Goal: Information Seeking & Learning: Find specific fact

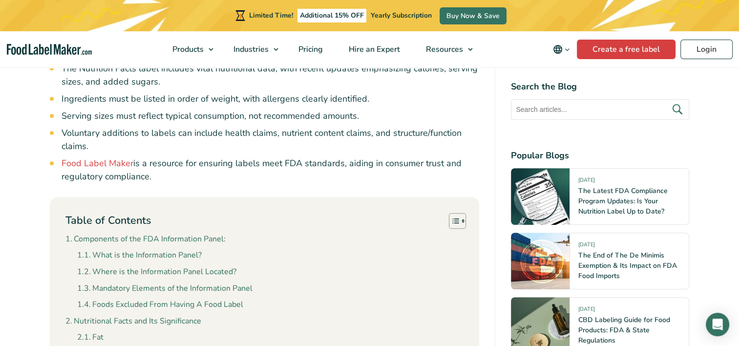
scroll to position [586, 0]
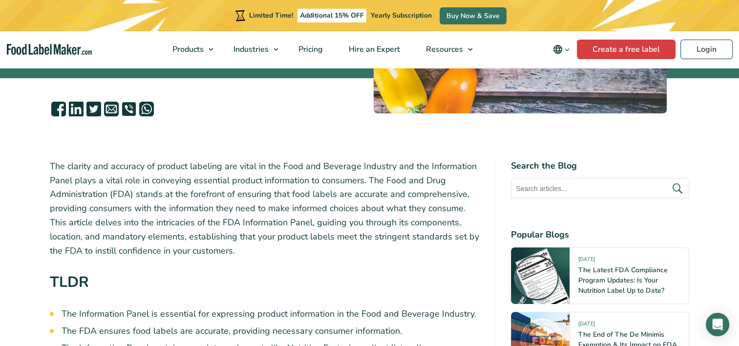
click at [268, 175] on p "The clarity and accuracy of product labeling are vital in the Food and Beverage…" at bounding box center [265, 208] width 430 height 99
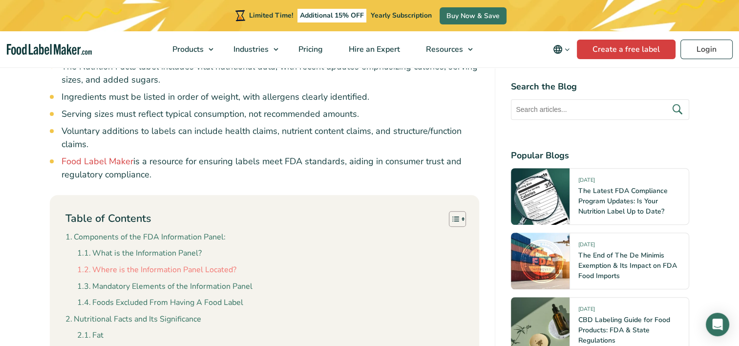
click at [205, 269] on link "Where is the Information Panel Located?" at bounding box center [156, 270] width 159 height 13
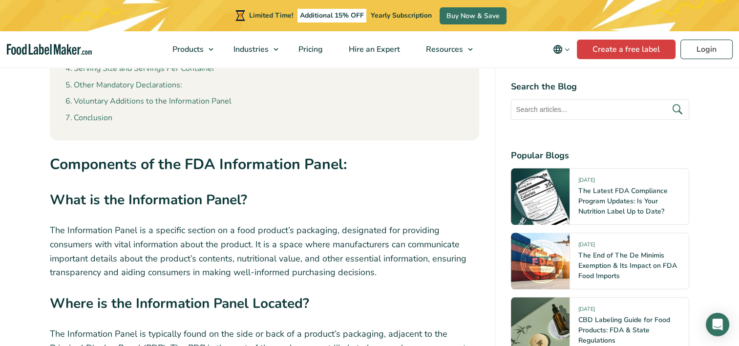
scroll to position [1139, 0]
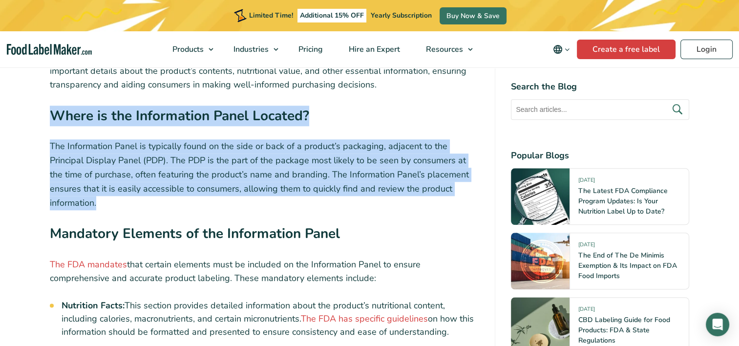
drag, startPoint x: 448, startPoint y: 190, endPoint x: 43, endPoint y: 115, distance: 411.5
copy div "Where is the Information Panel Located? The Information Panel is typically foun…"
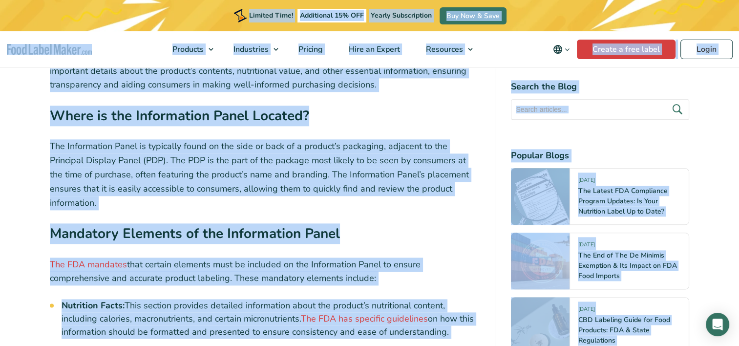
copy body "Loremip Dolo! Sitametcon 38% ADI Elitse Doeiusmodtem Inc Utl & Etdo Magnaali En…"
click at [380, 182] on p "The Information Panel is typically found on the side or back of a product’s pac…" at bounding box center [265, 174] width 430 height 70
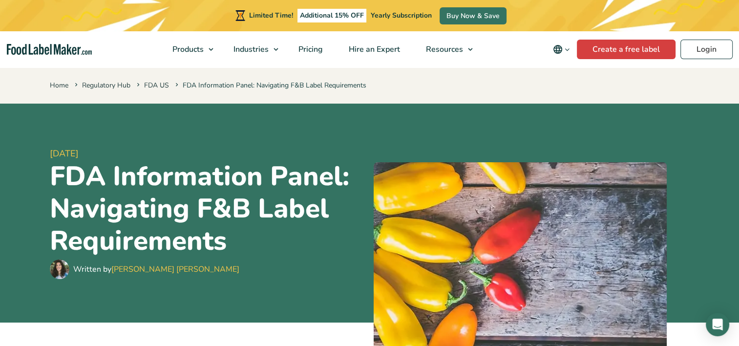
scroll to position [60, 0]
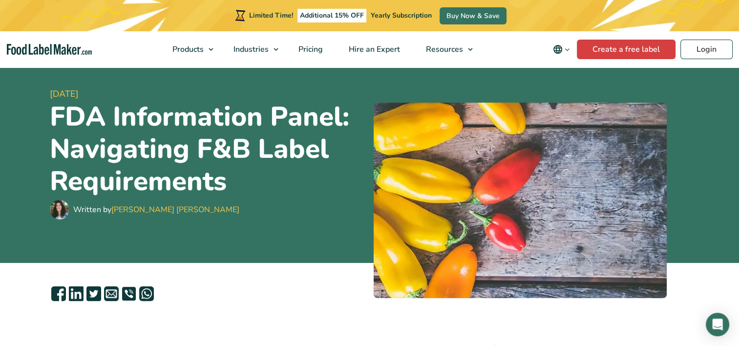
drag, startPoint x: 360, startPoint y: 248, endPoint x: 51, endPoint y: 92, distance: 346.6
copy article "7 Loremips, 8792 DOL Sitametcons Adipi: Elitseddoe T&I Utlab Etdoloremagn Aliqu…"
